Goal: Task Accomplishment & Management: Manage account settings

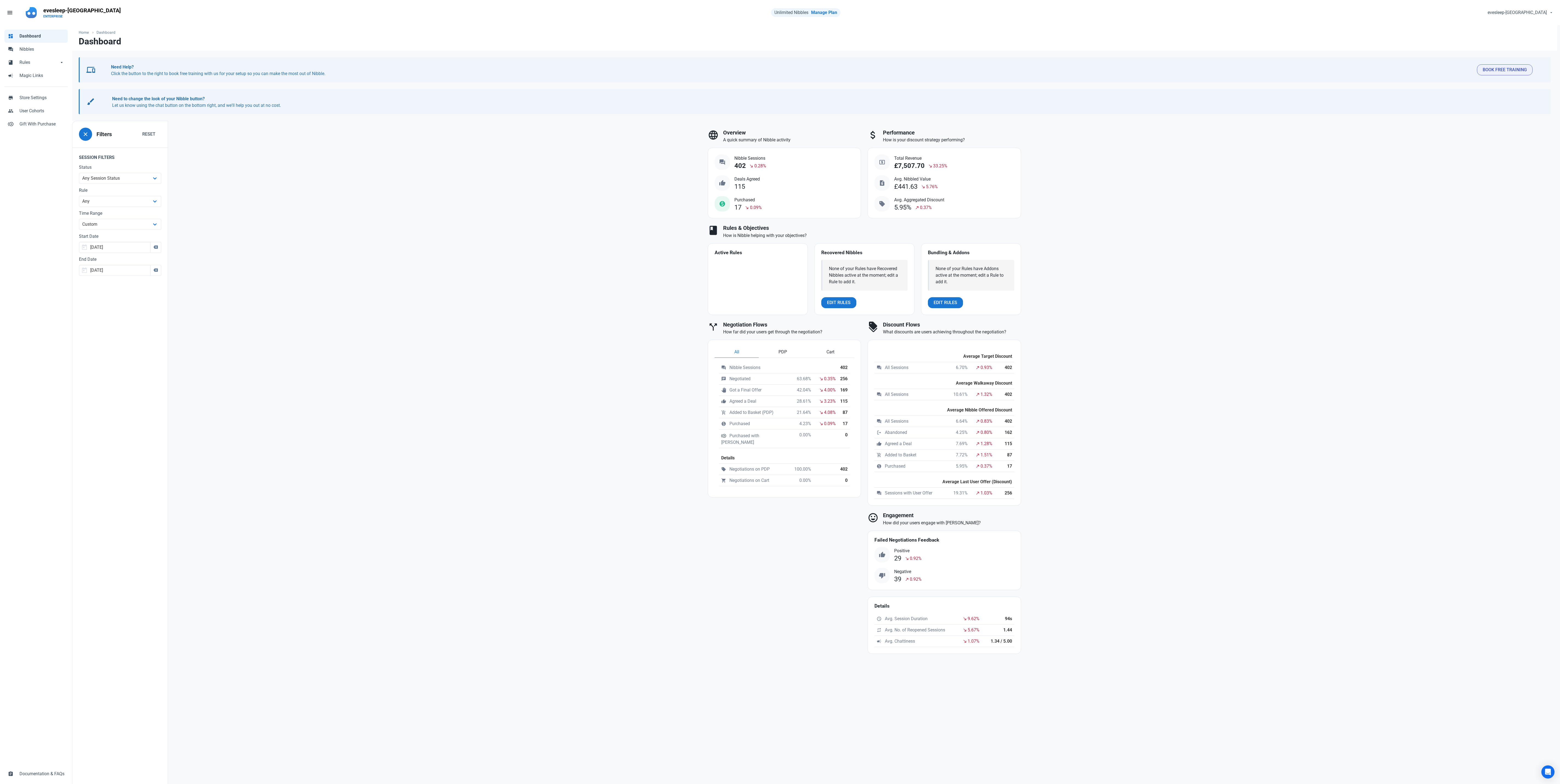
select select "custom"
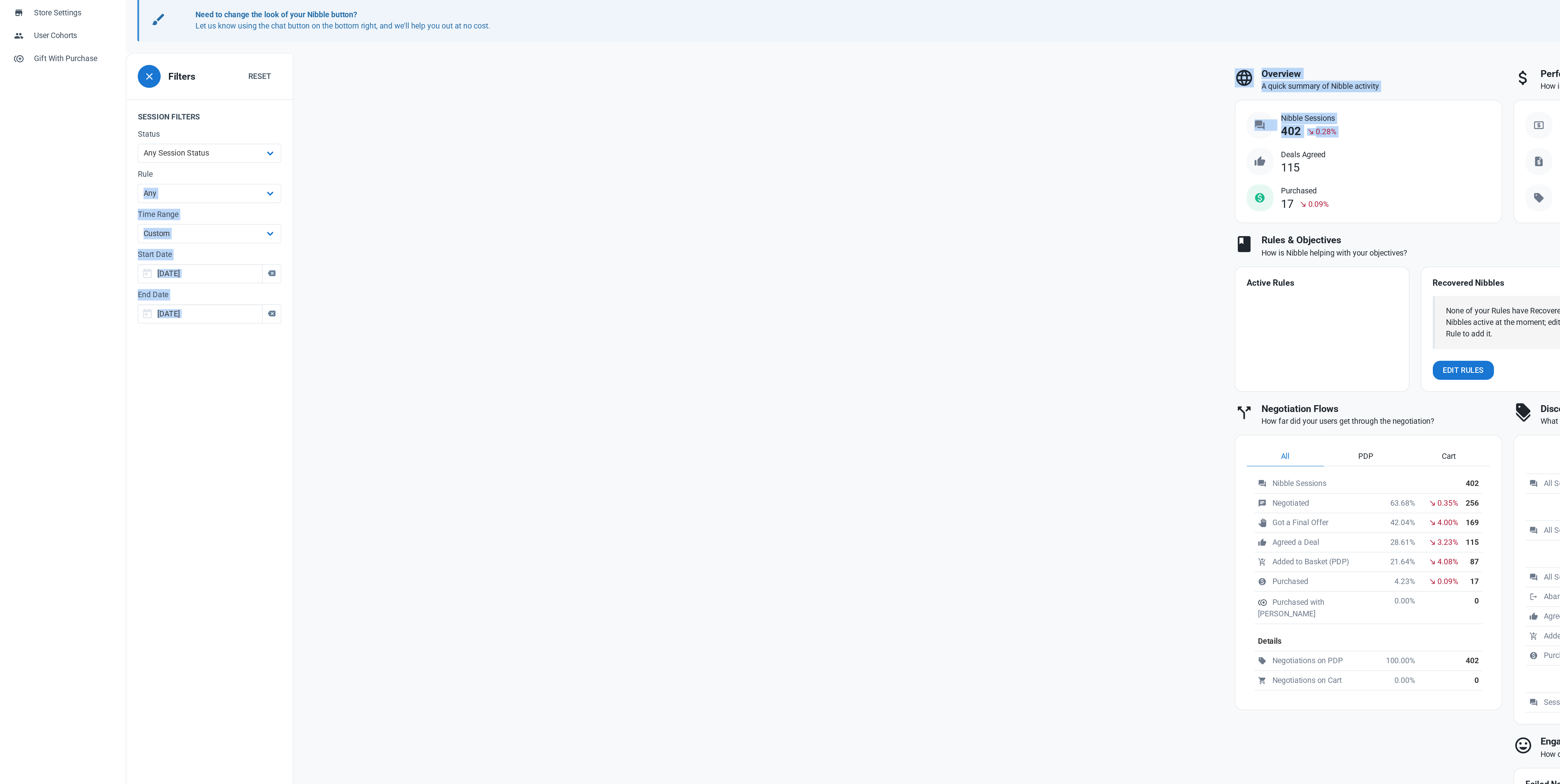
drag, startPoint x: 682, startPoint y: 185, endPoint x: 98, endPoint y: 188, distance: 584.0
click at [98, 188] on div "close Filters Reset Session Filters Status Any Session Status Abandoned - negot…" at bounding box center [816, 489] width 1489 height 736
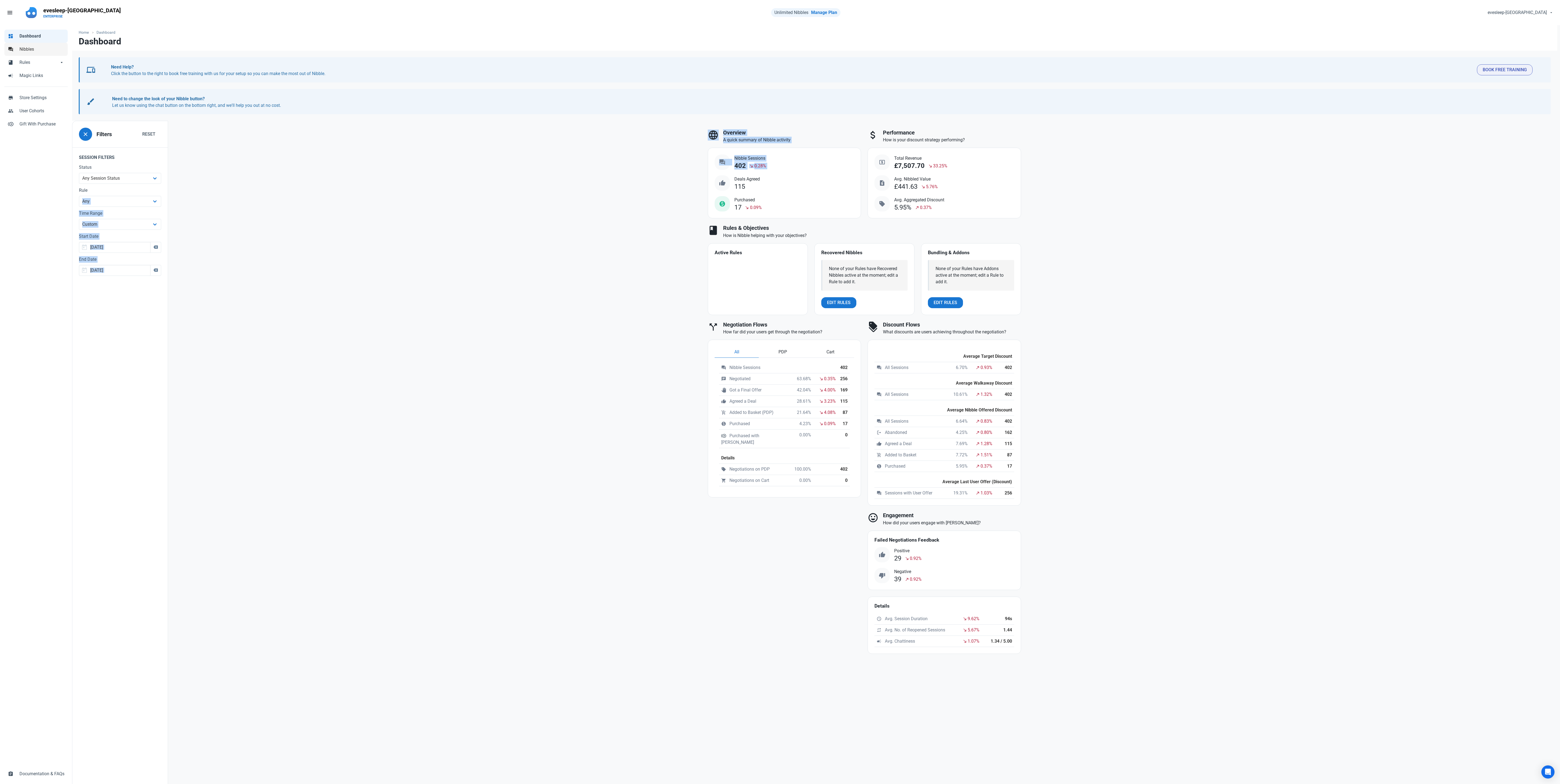
click at [22, 46] on span "Nibbles" at bounding box center [42, 49] width 45 height 7
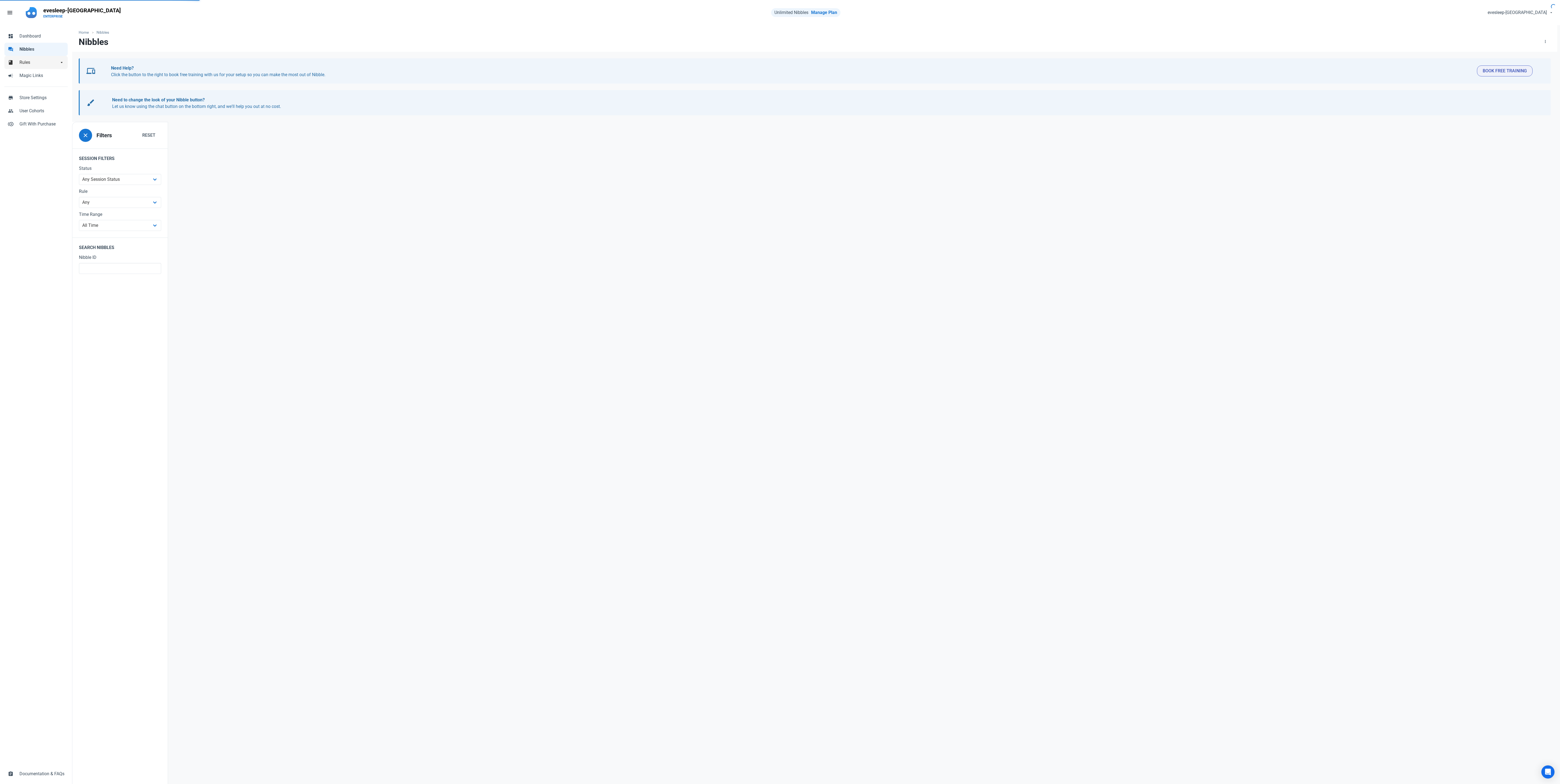
click at [20, 66] on link "book Rules arrow_drop_down" at bounding box center [36, 62] width 64 height 13
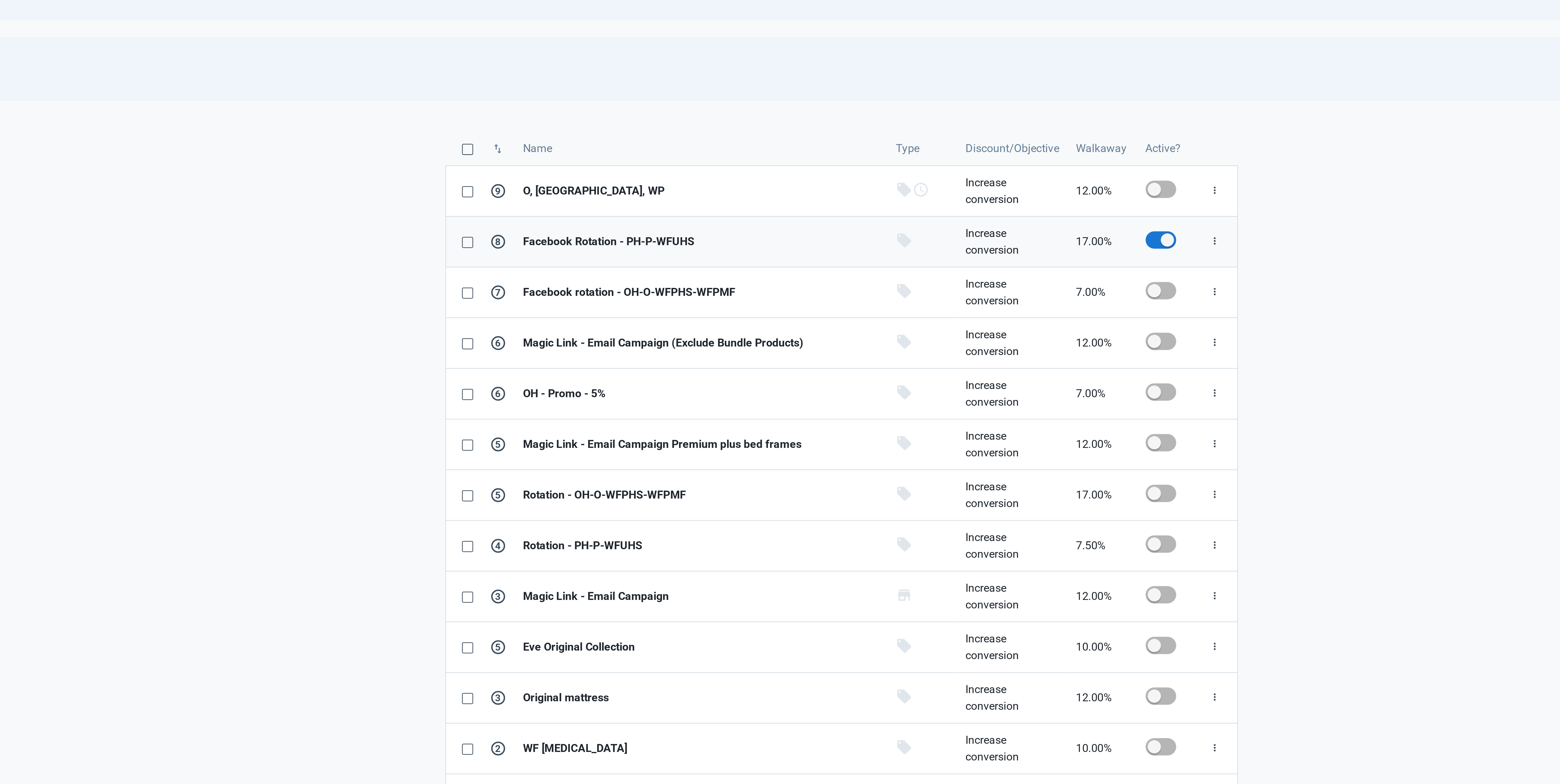
click at [767, 168] on strong "Facebook Rotation - PH-P-WFUHS" at bounding box center [761, 171] width 140 height 7
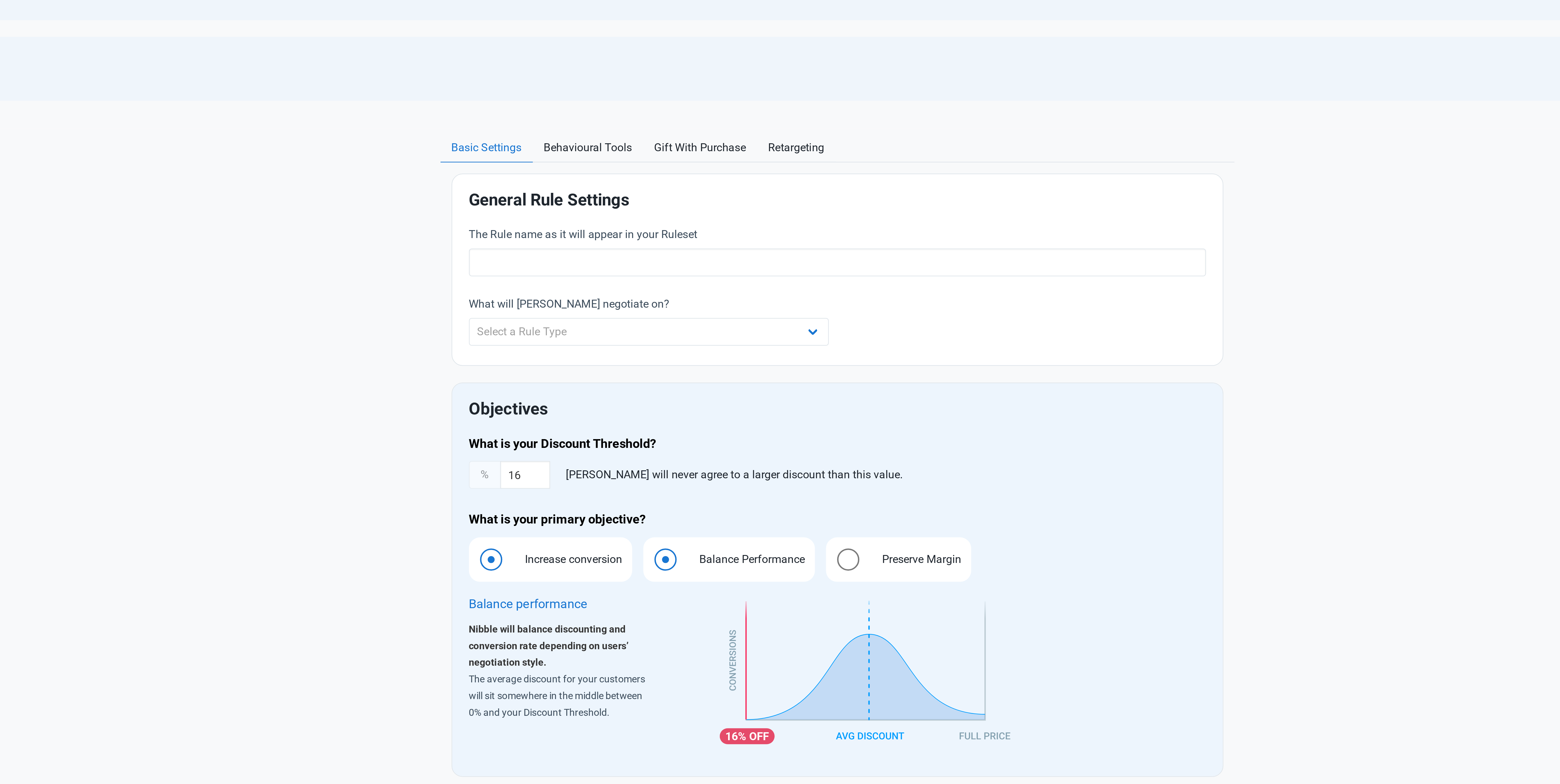
type input "Facebook Rotation - PH-P-WFUHS"
select select "product"
type input "17.00"
radio input "true"
radio input "false"
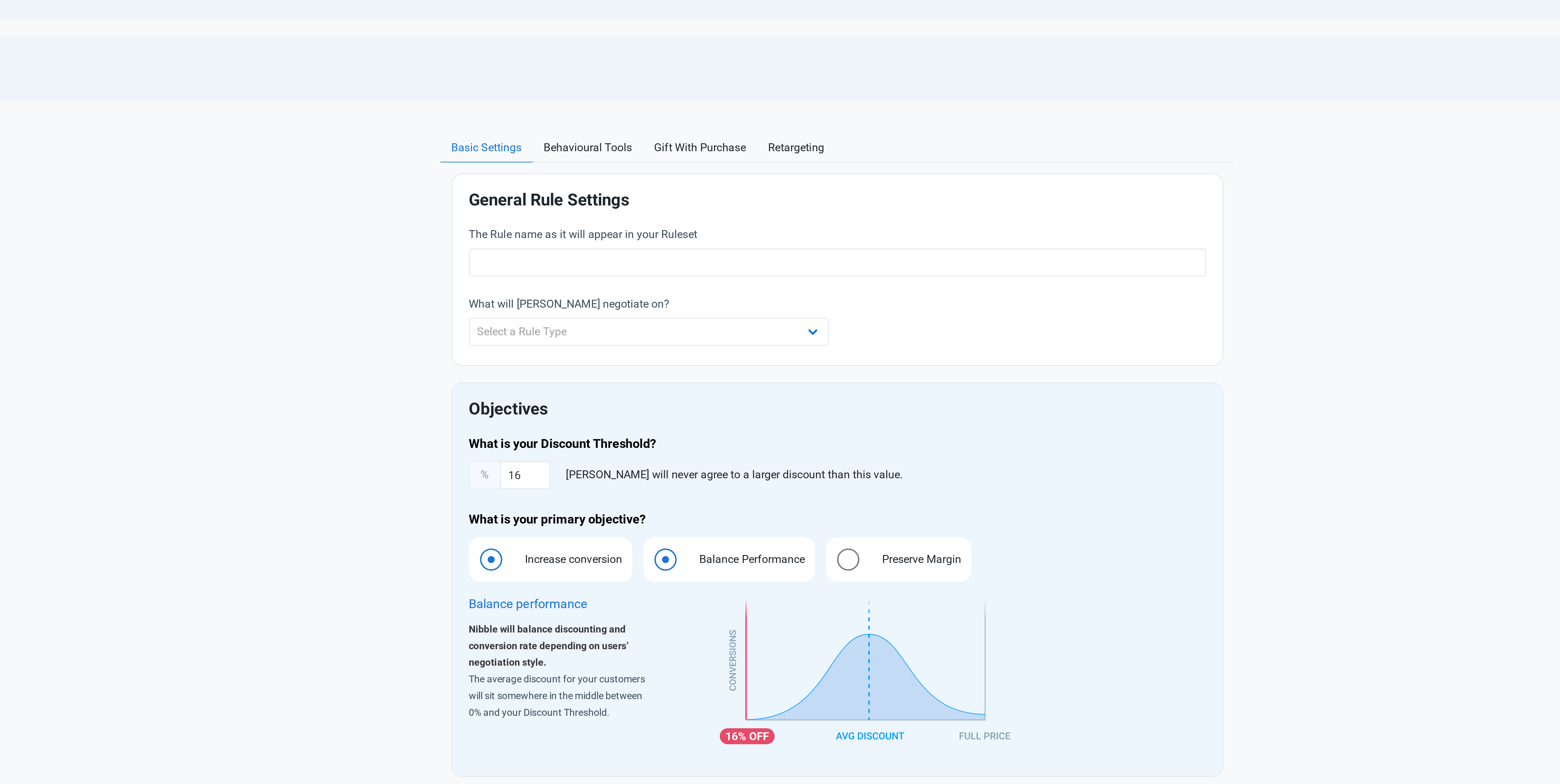
radio input "true"
